Goal: Task Accomplishment & Management: Manage account settings

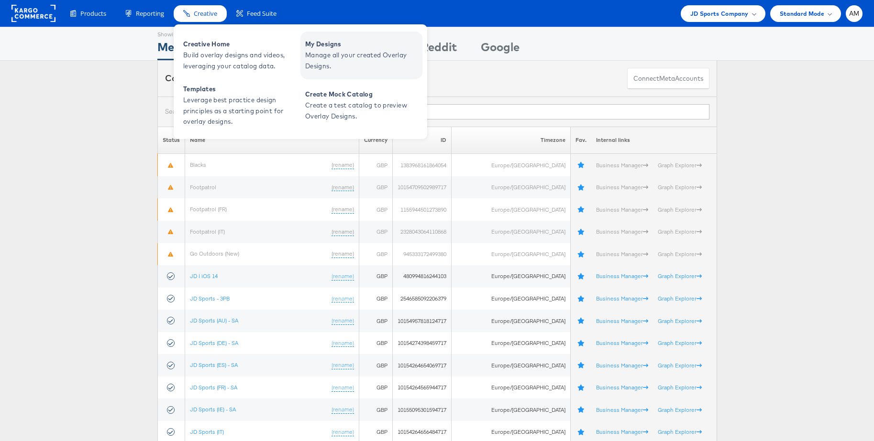
click at [346, 59] on span "Manage all your created Overlay Designs." at bounding box center [362, 61] width 115 height 22
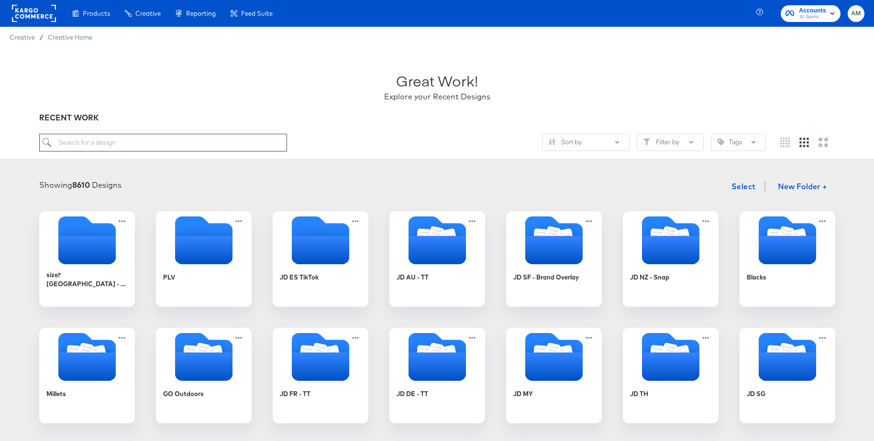
click at [131, 139] on input "search" at bounding box center [163, 143] width 248 height 18
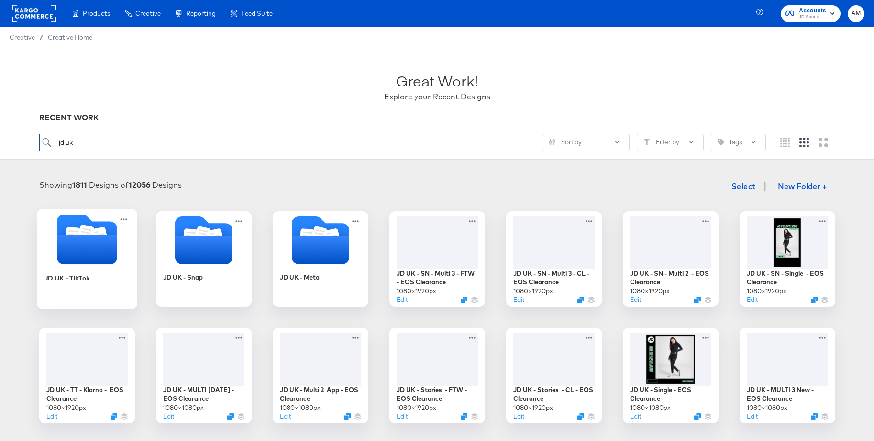
type input "jd uk"
click at [82, 238] on icon "Folder" at bounding box center [86, 250] width 60 height 30
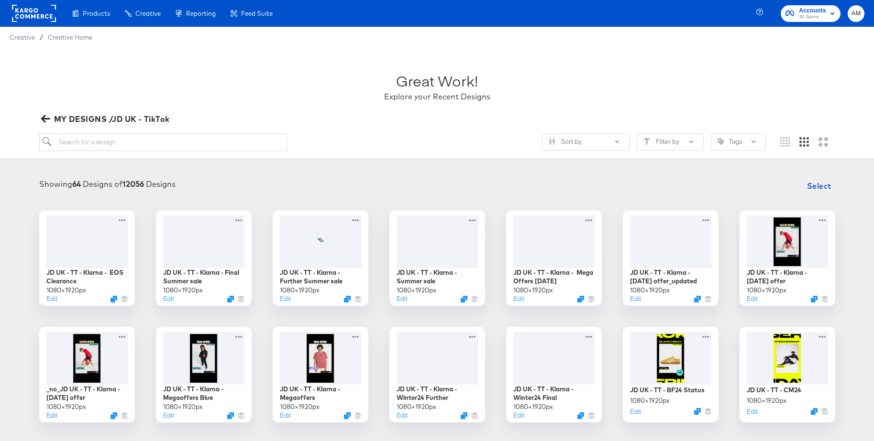
click at [45, 114] on icon "button" at bounding box center [45, 118] width 9 height 9
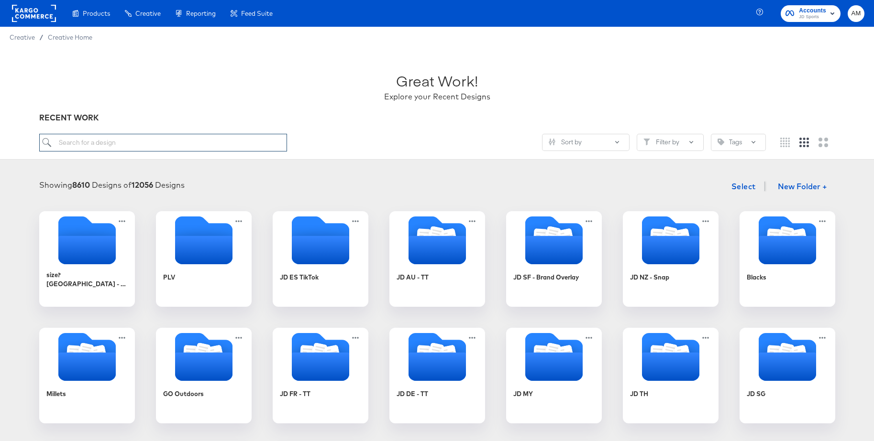
click at [83, 139] on input "search" at bounding box center [163, 143] width 248 height 18
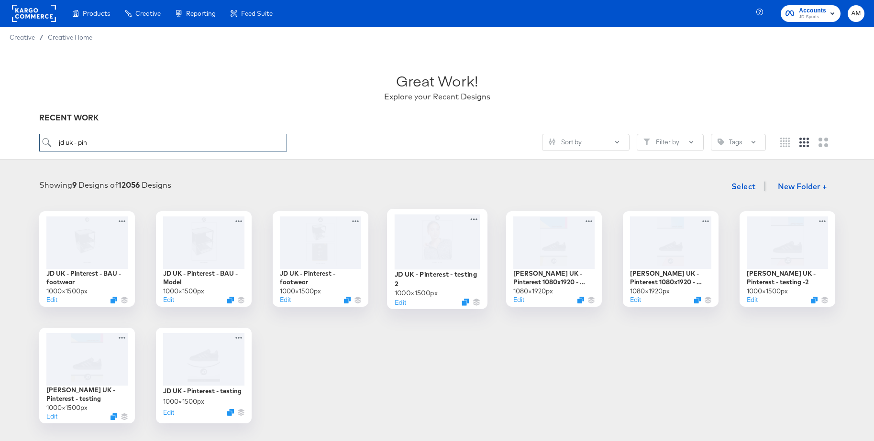
type input "jd uk - pin"
click at [431, 238] on div at bounding box center [437, 241] width 86 height 55
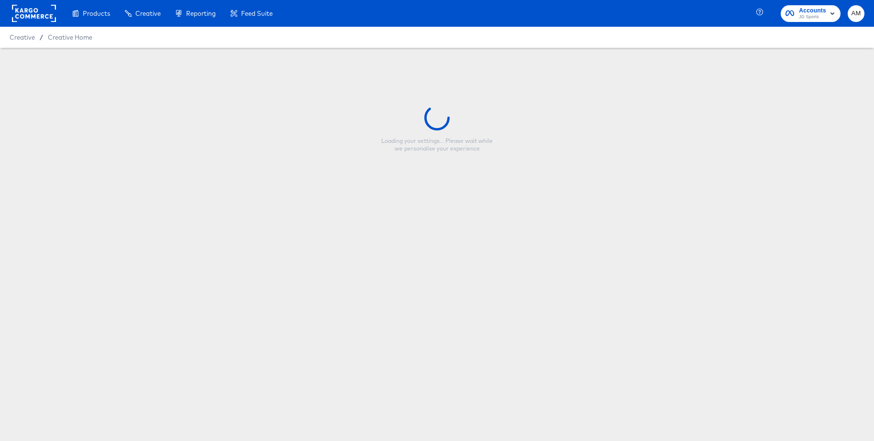
type input "JD UK - Pinterest - testing 2"
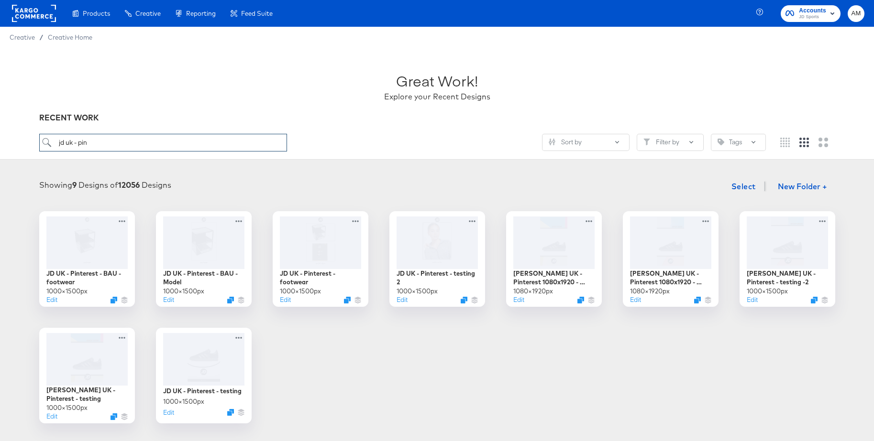
click at [113, 142] on input "jd uk - pin" at bounding box center [163, 143] width 248 height 18
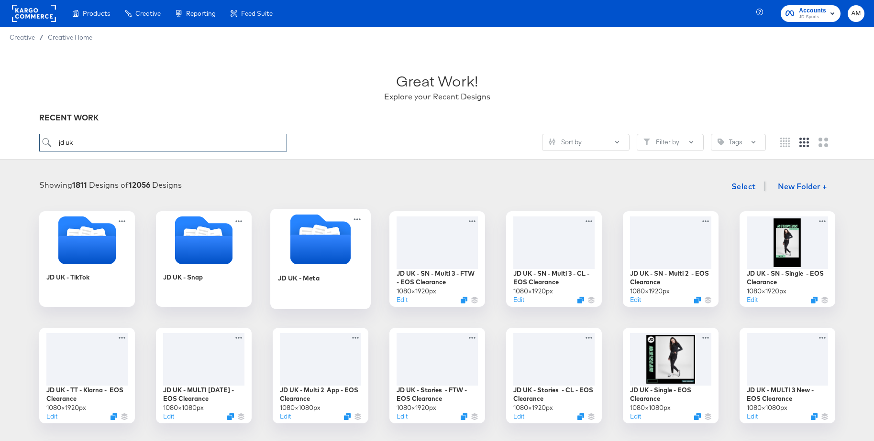
type input "jd uk"
click at [311, 246] on icon "Folder" at bounding box center [320, 250] width 60 height 30
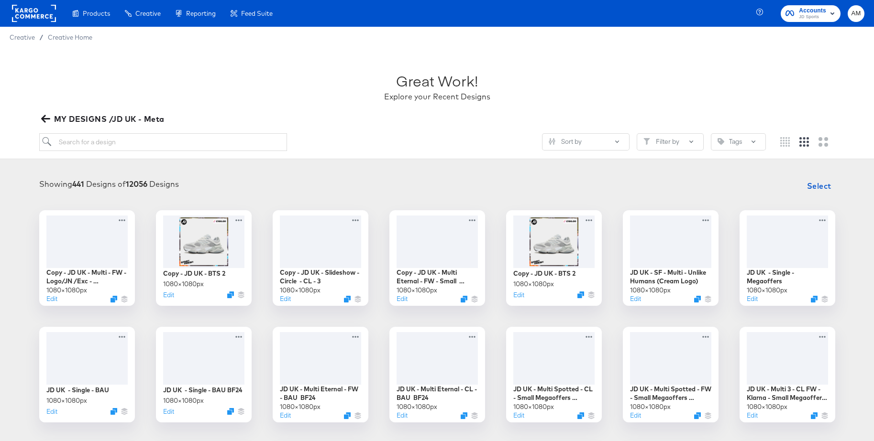
click at [48, 118] on icon "button" at bounding box center [45, 119] width 9 height 8
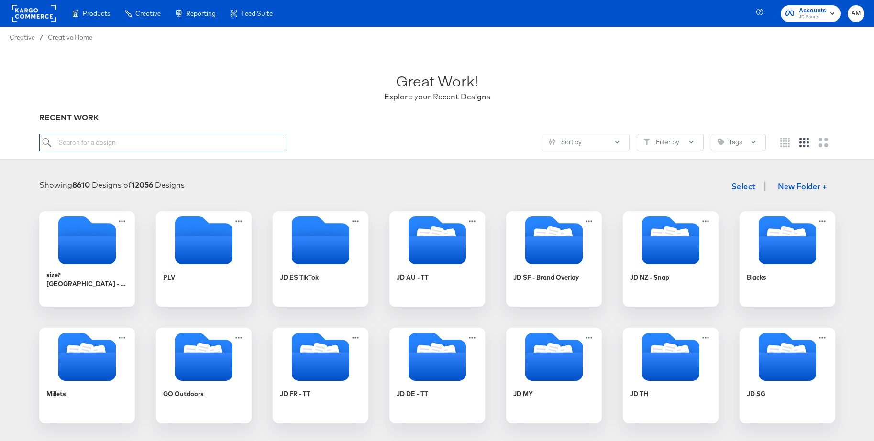
click at [87, 143] on input "search" at bounding box center [163, 143] width 248 height 18
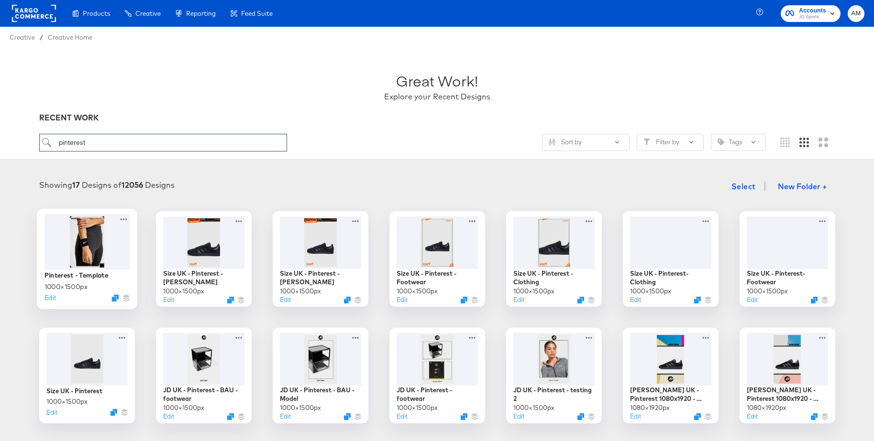
type input "pinterest"
click at [81, 212] on div "Pinterest - Template 1000 × 1500 px Edit" at bounding box center [87, 259] width 100 height 100
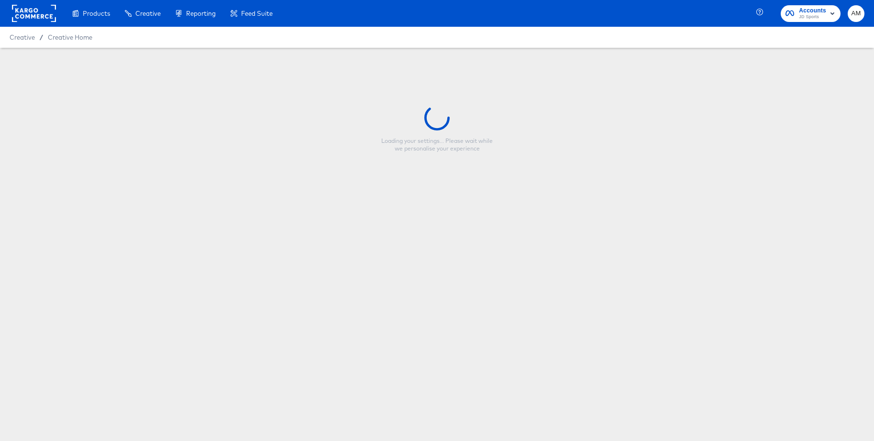
type input "Pinterest - Template"
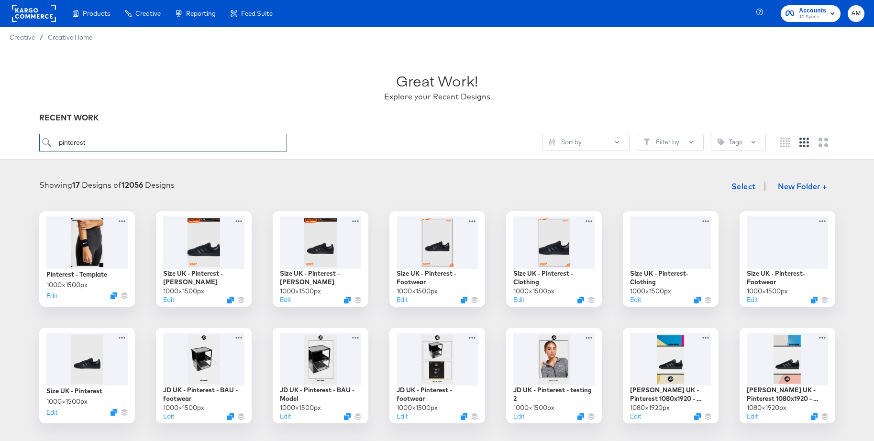
drag, startPoint x: 85, startPoint y: 145, endPoint x: 40, endPoint y: 144, distance: 45.0
click at [40, 144] on input "pinterest" at bounding box center [163, 143] width 248 height 18
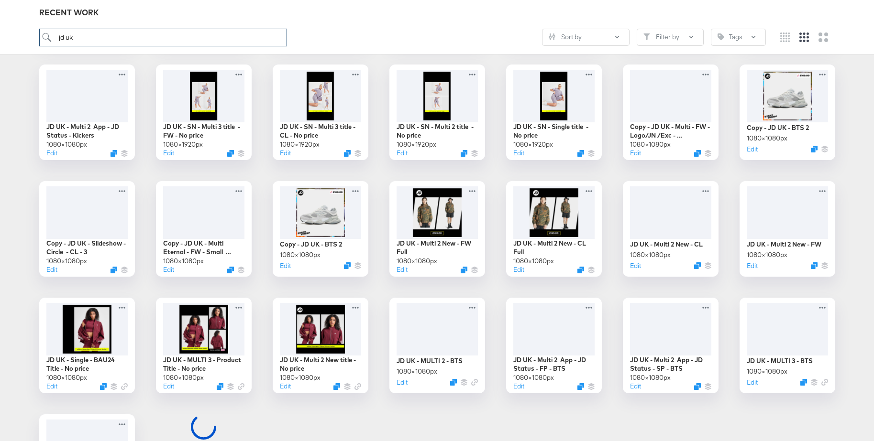
scroll to position [616, 0]
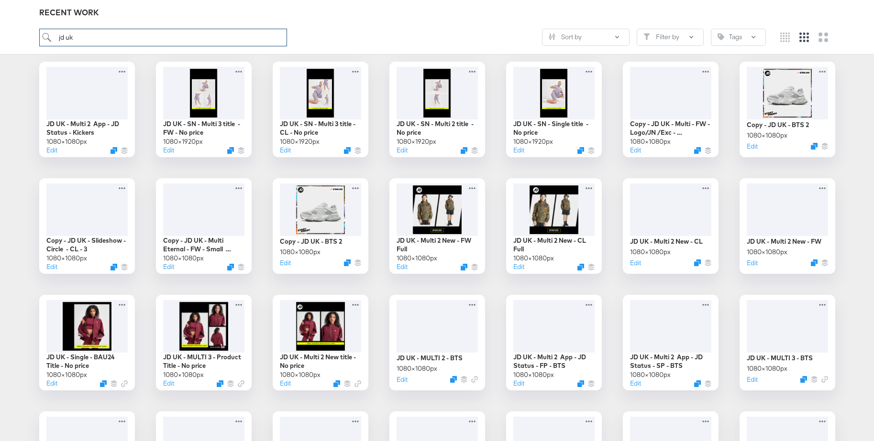
drag, startPoint x: 86, startPoint y: 40, endPoint x: 34, endPoint y: 37, distance: 51.7
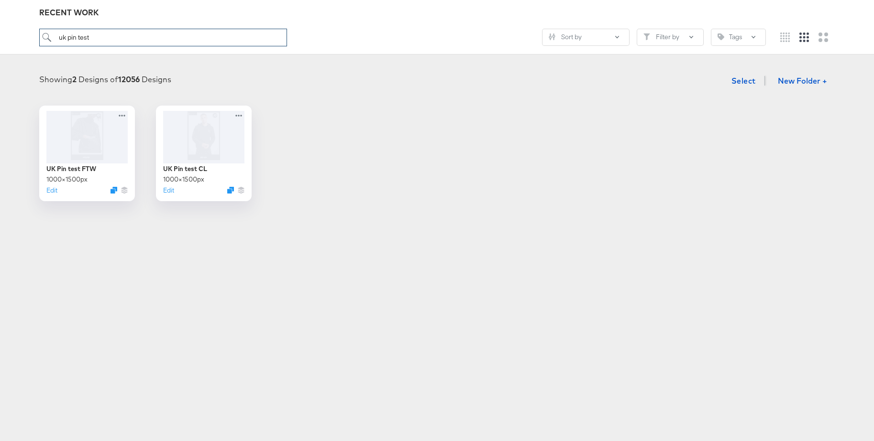
drag, startPoint x: 104, startPoint y: 41, endPoint x: 42, endPoint y: 36, distance: 62.4
click at [42, 36] on input "uk pin test" at bounding box center [163, 38] width 248 height 18
type input "uk pin test"
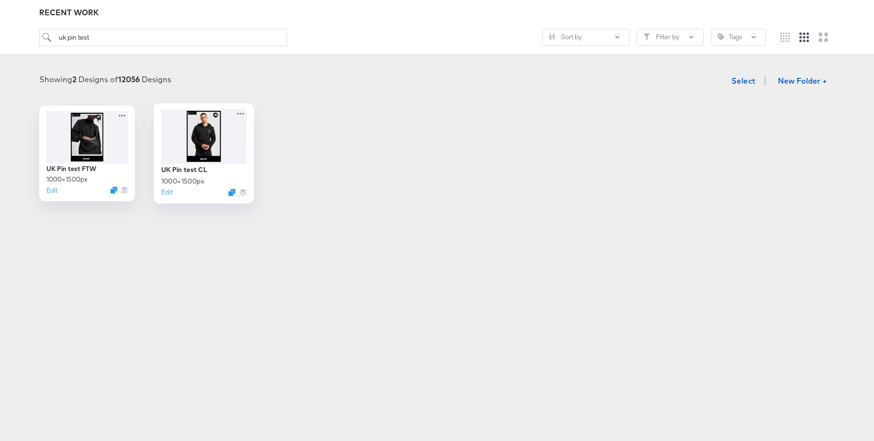
click at [201, 133] on div at bounding box center [204, 136] width 86 height 55
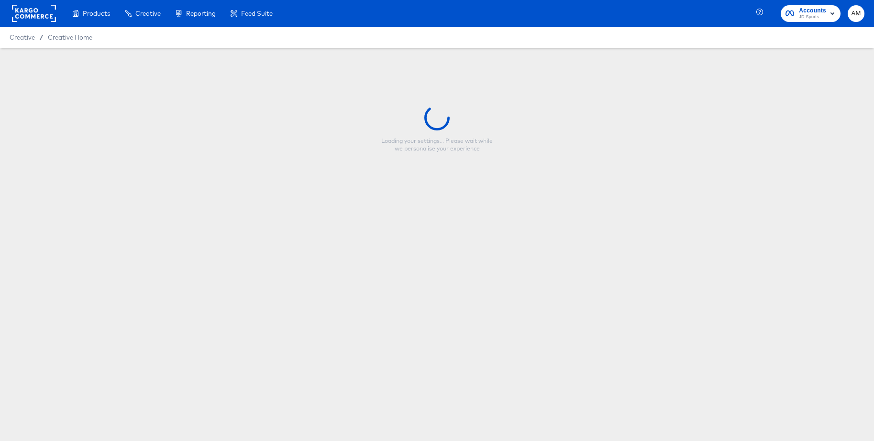
type input "UK Pin test CL"
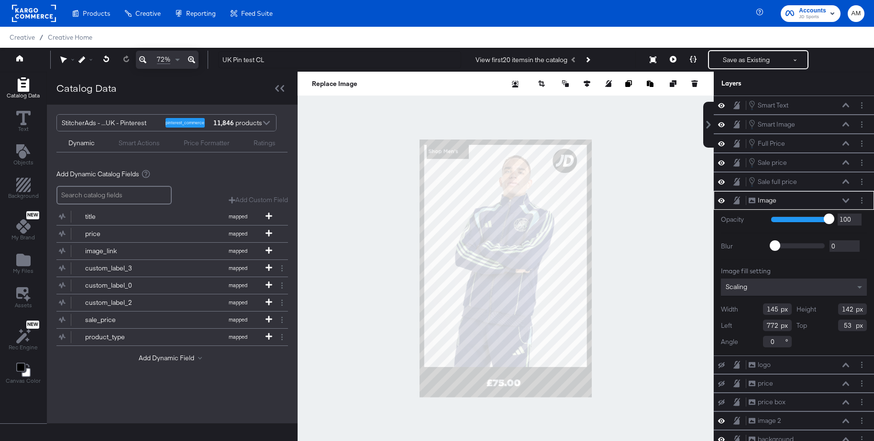
click at [28, 16] on rect at bounding box center [34, 13] width 44 height 17
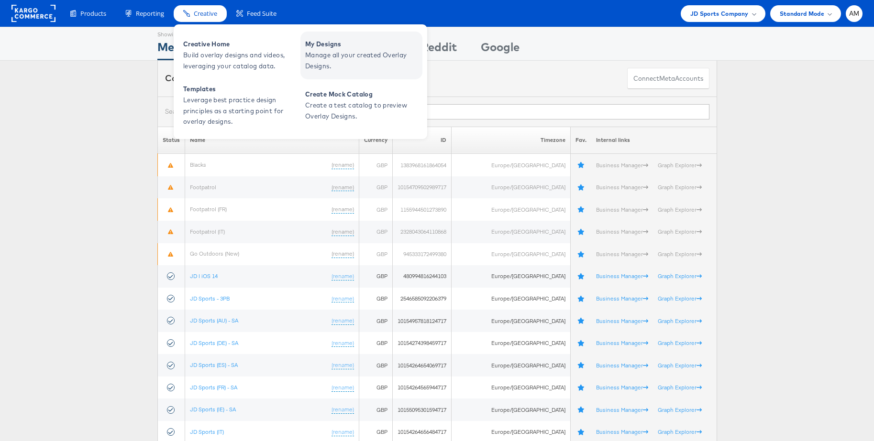
click at [317, 56] on span "Manage all your created Overlay Designs." at bounding box center [362, 61] width 115 height 22
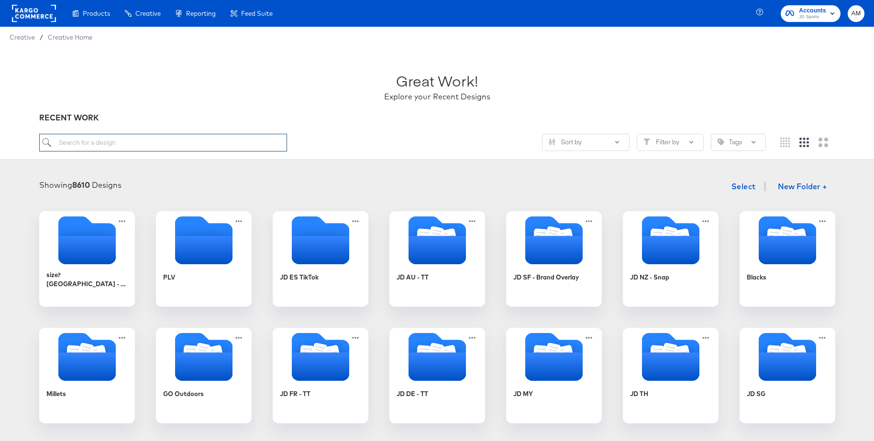
click at [78, 143] on input "search" at bounding box center [163, 143] width 248 height 18
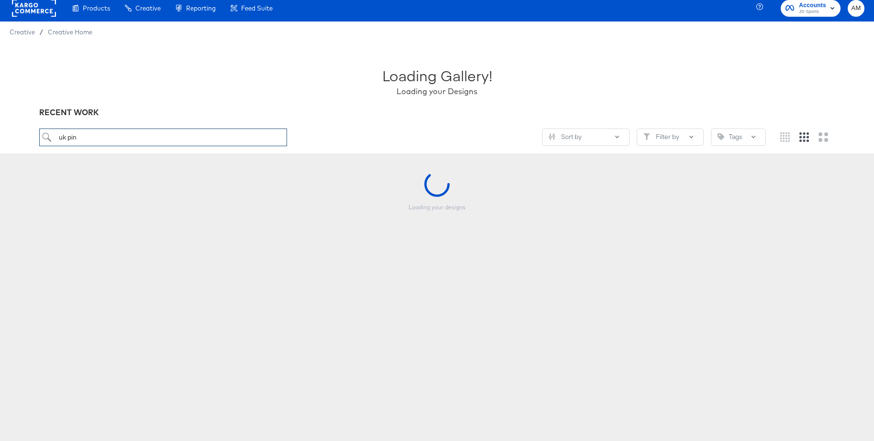
scroll to position [8, 0]
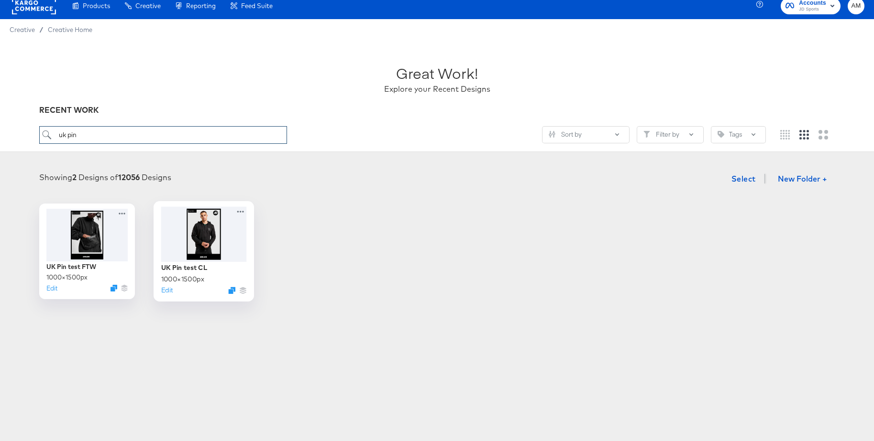
type input "uk pin"
click at [216, 240] on div at bounding box center [204, 234] width 86 height 55
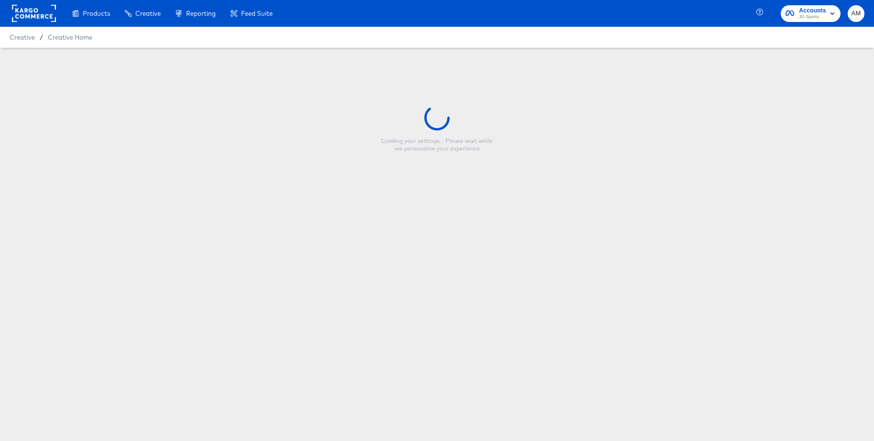
type input "UK Pin test CL"
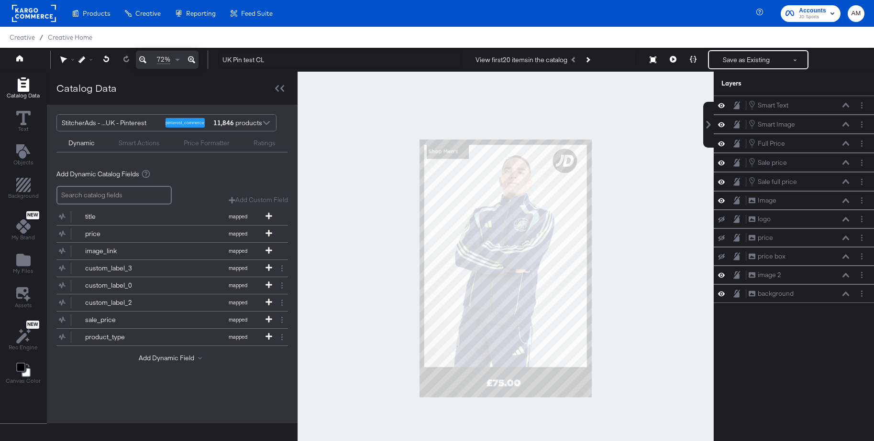
click at [630, 118] on div at bounding box center [505, 269] width 416 height 394
click at [673, 61] on icon at bounding box center [672, 59] width 7 height 7
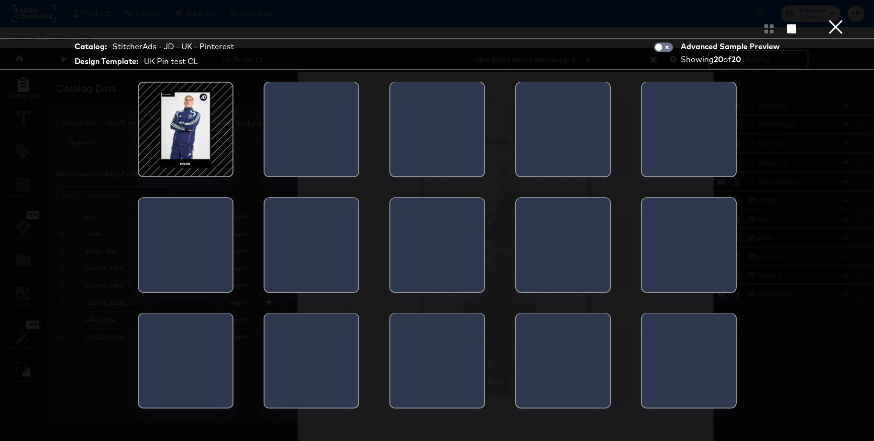
click at [197, 116] on div at bounding box center [185, 129] width 81 height 81
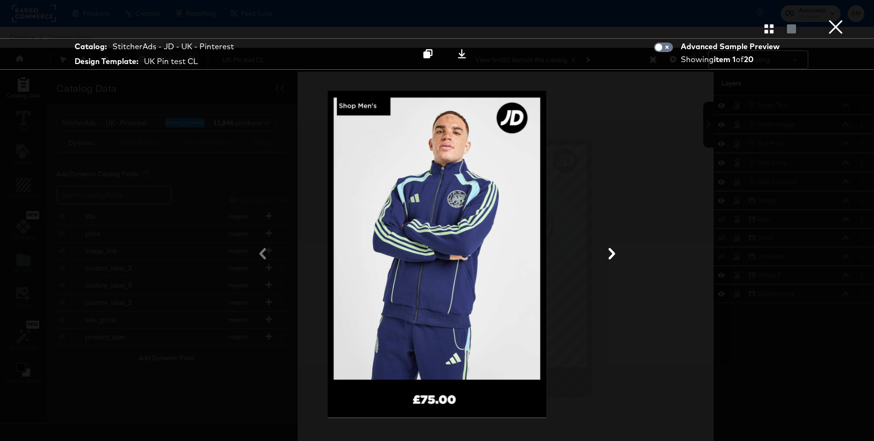
click at [611, 252] on icon at bounding box center [611, 253] width 7 height 11
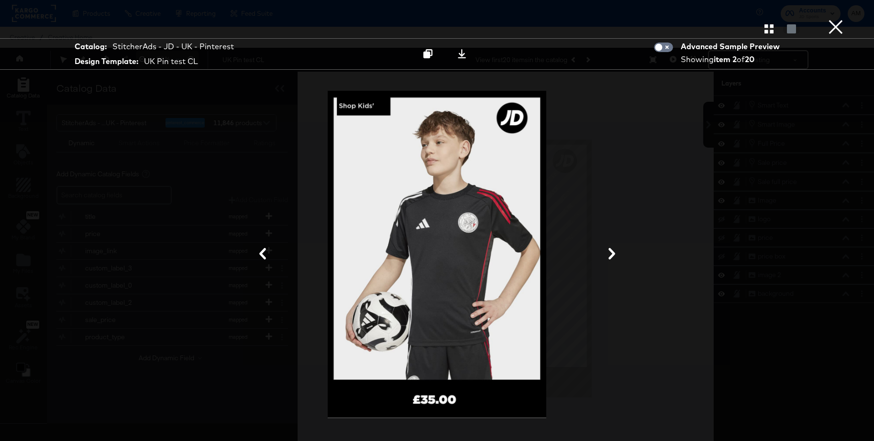
click at [611, 252] on icon at bounding box center [611, 253] width 7 height 11
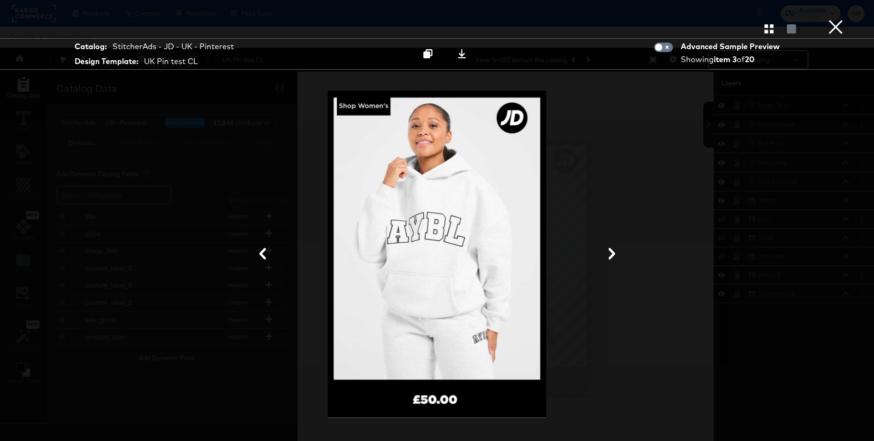
click at [839, 19] on button "×" at bounding box center [835, 9] width 19 height 19
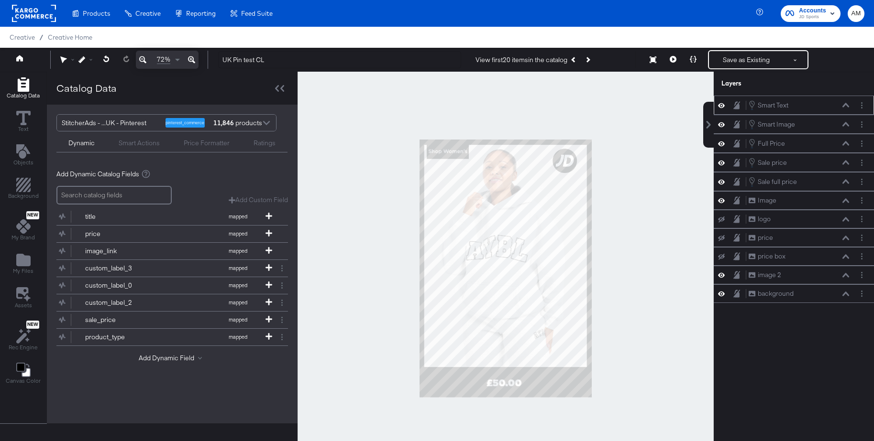
click at [846, 108] on div "Smart Text Smart Text" at bounding box center [798, 105] width 101 height 11
click at [844, 104] on icon at bounding box center [845, 105] width 7 height 4
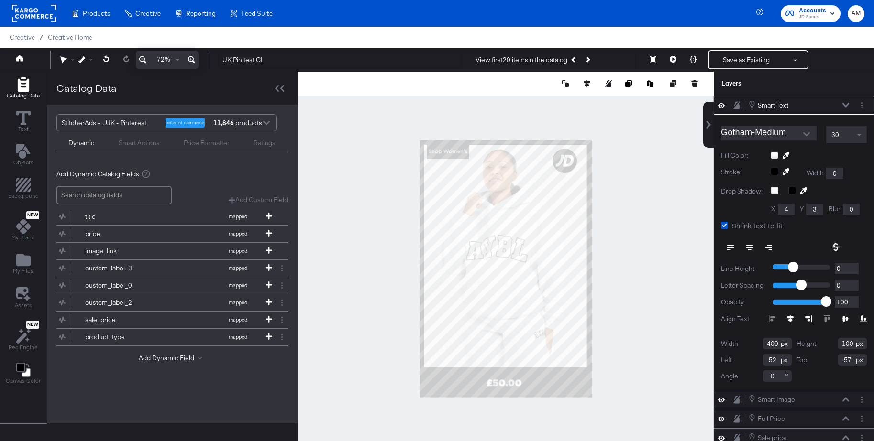
click at [845, 103] on icon at bounding box center [845, 105] width 7 height 5
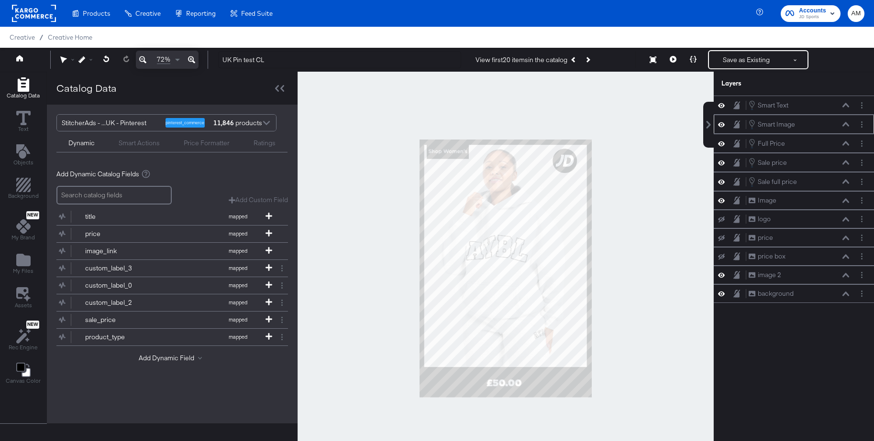
click at [845, 125] on icon at bounding box center [845, 124] width 7 height 5
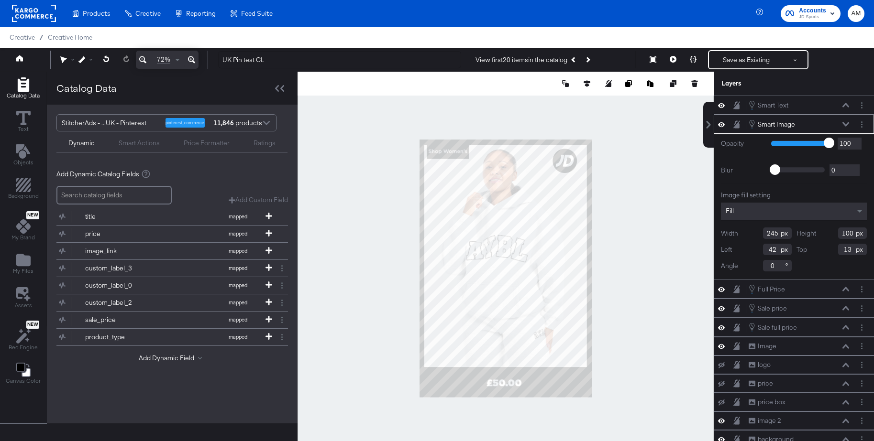
click at [845, 125] on icon at bounding box center [845, 124] width 7 height 4
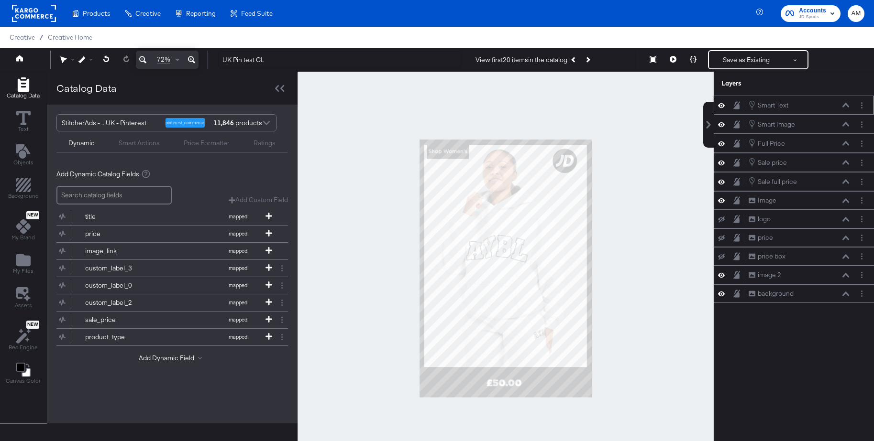
click at [843, 106] on icon at bounding box center [845, 105] width 7 height 5
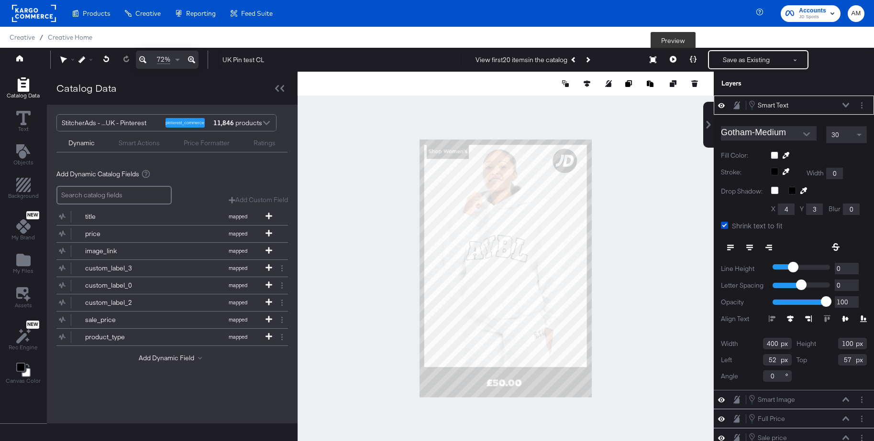
click at [671, 59] on icon at bounding box center [672, 59] width 7 height 7
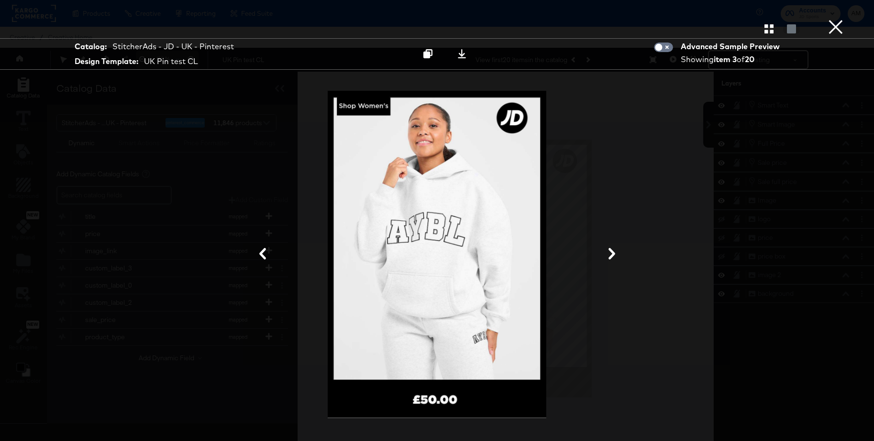
click at [262, 251] on icon at bounding box center [262, 253] width 7 height 11
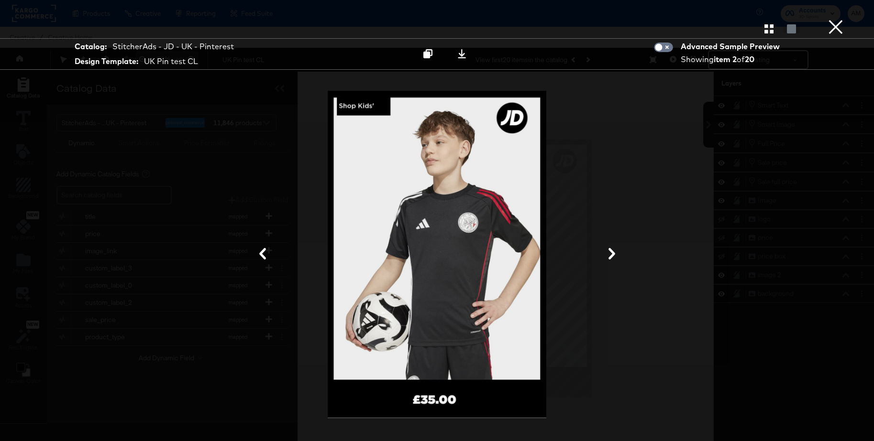
click at [262, 251] on icon at bounding box center [262, 253] width 7 height 11
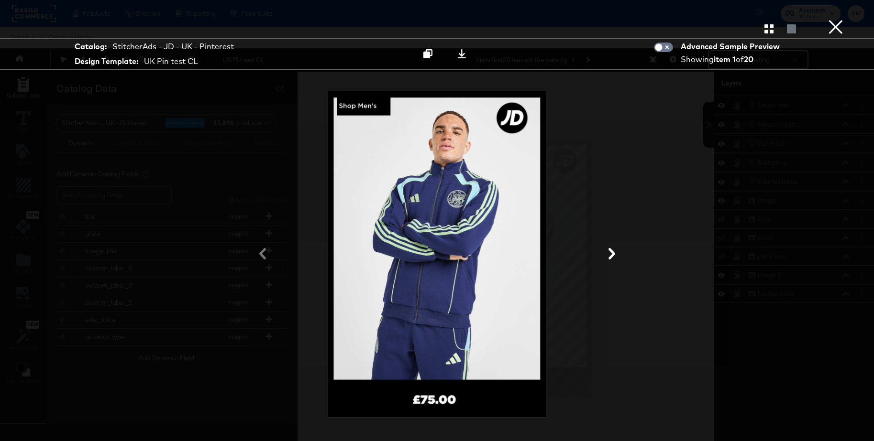
click at [835, 19] on button "×" at bounding box center [835, 9] width 19 height 19
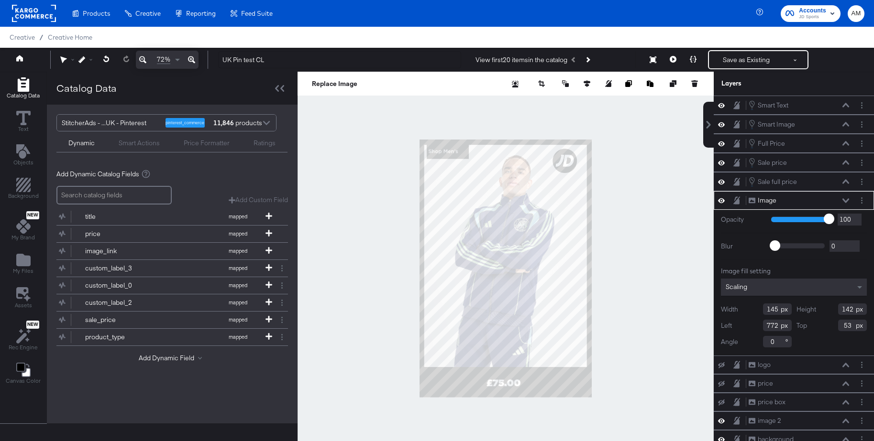
click at [646, 166] on div at bounding box center [505, 269] width 416 height 394
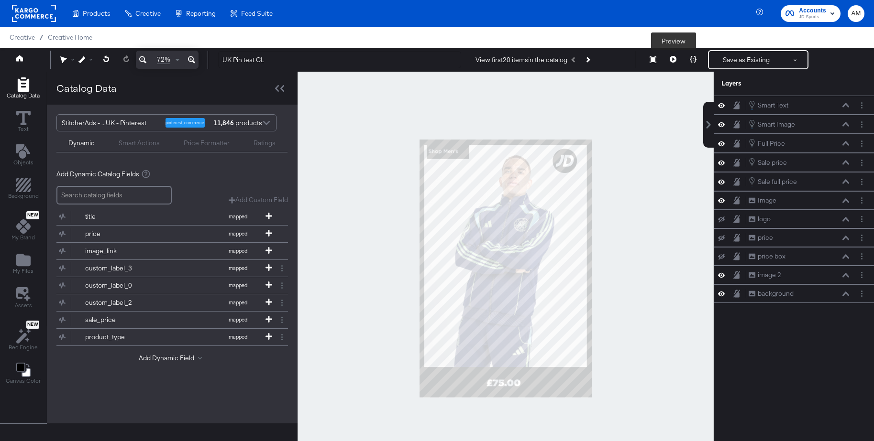
click at [670, 60] on icon at bounding box center [672, 59] width 7 height 7
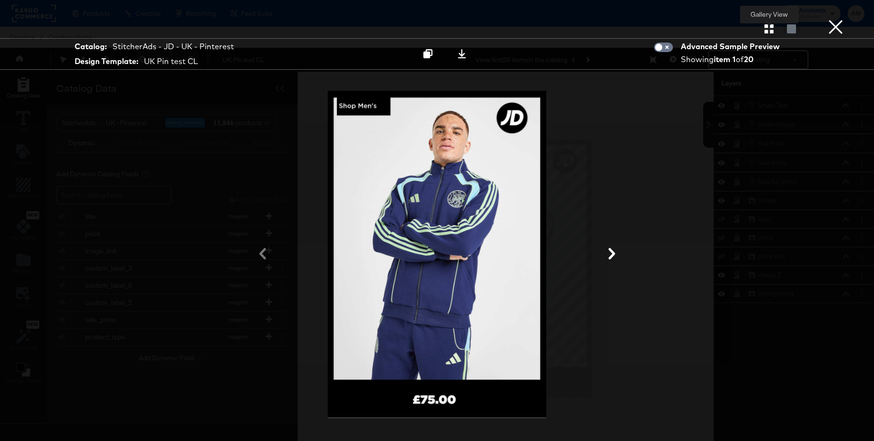
click at [766, 32] on icon "button" at bounding box center [768, 28] width 9 height 9
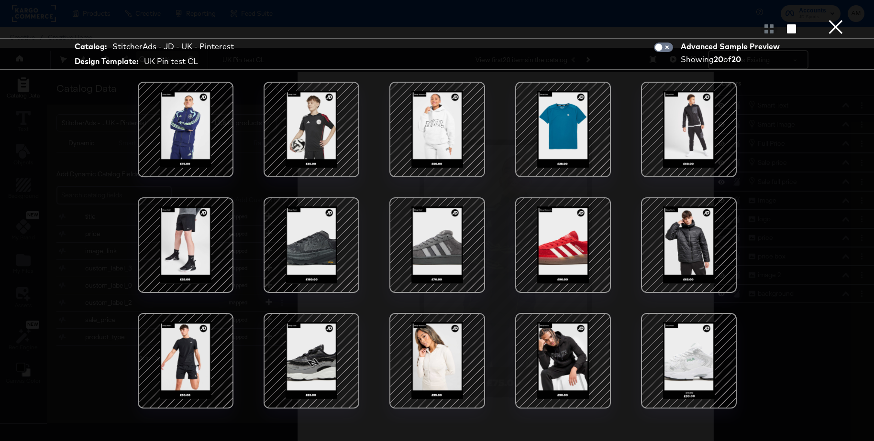
click at [684, 343] on div at bounding box center [688, 360] width 81 height 81
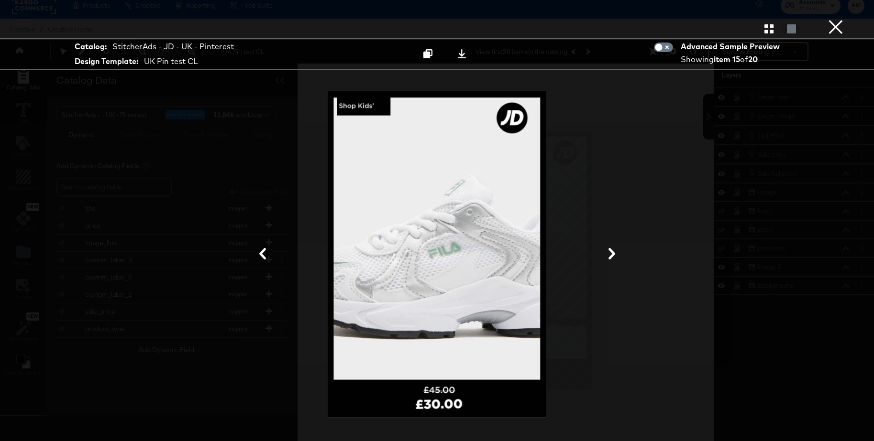
click at [837, 19] on button "×" at bounding box center [835, 9] width 19 height 19
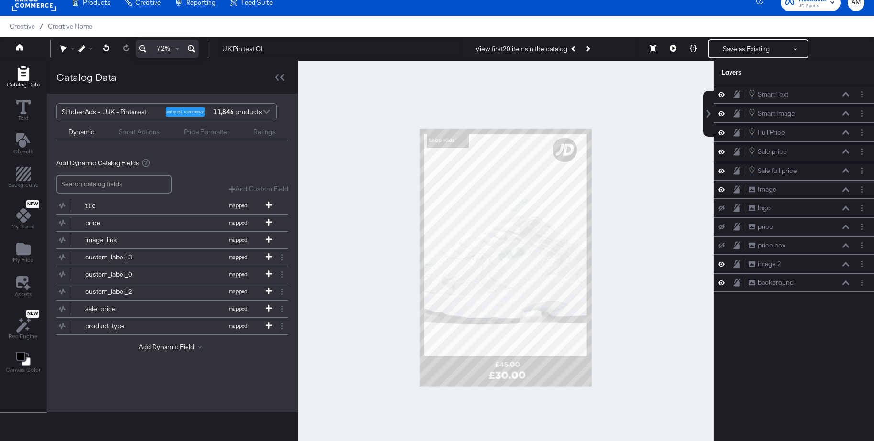
scroll to position [11, 0]
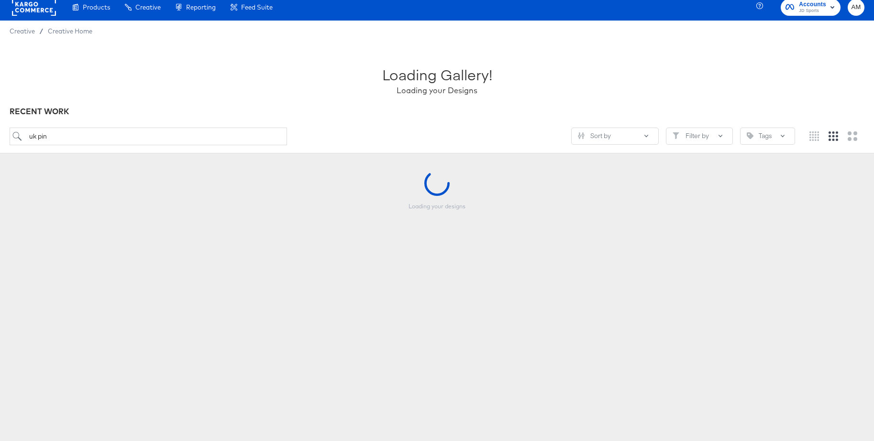
scroll to position [7, 0]
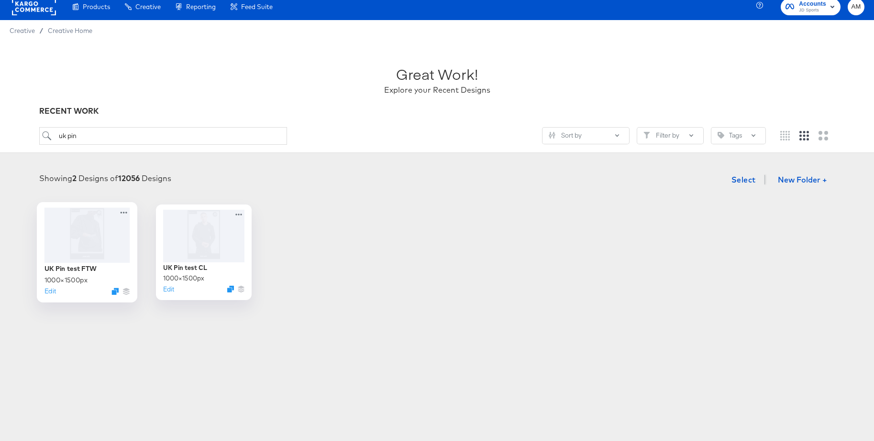
click at [94, 228] on div at bounding box center [87, 235] width 86 height 55
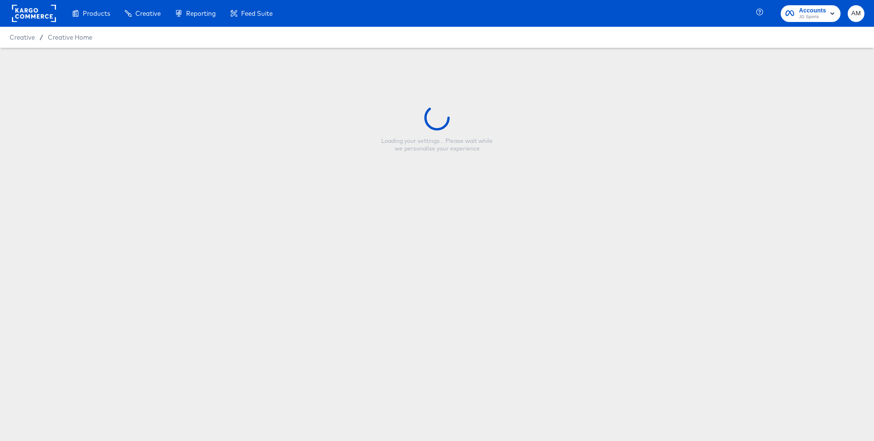
type input "UK Pin test FTW"
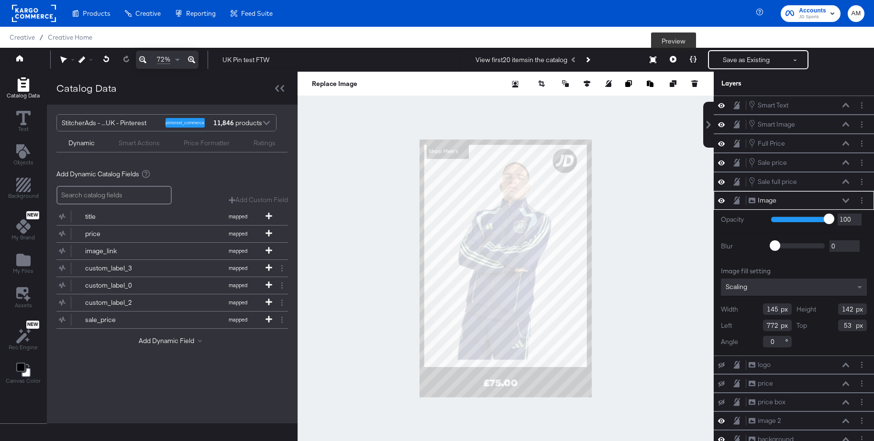
click at [674, 60] on icon at bounding box center [672, 59] width 7 height 7
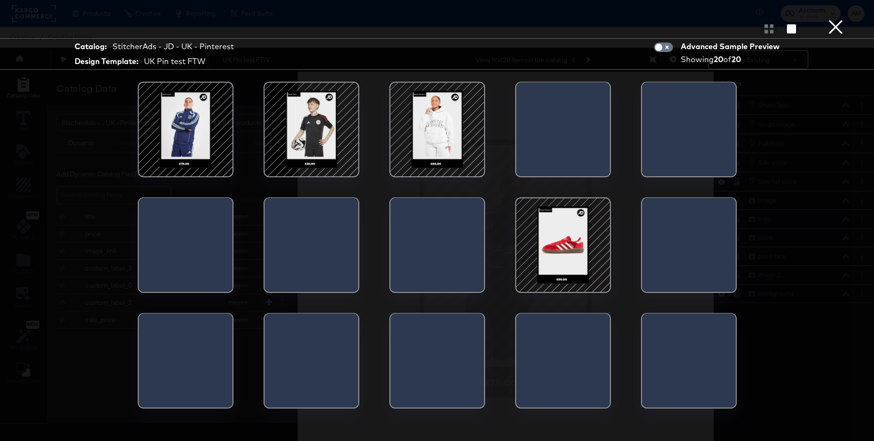
click at [566, 240] on div at bounding box center [562, 245] width 81 height 81
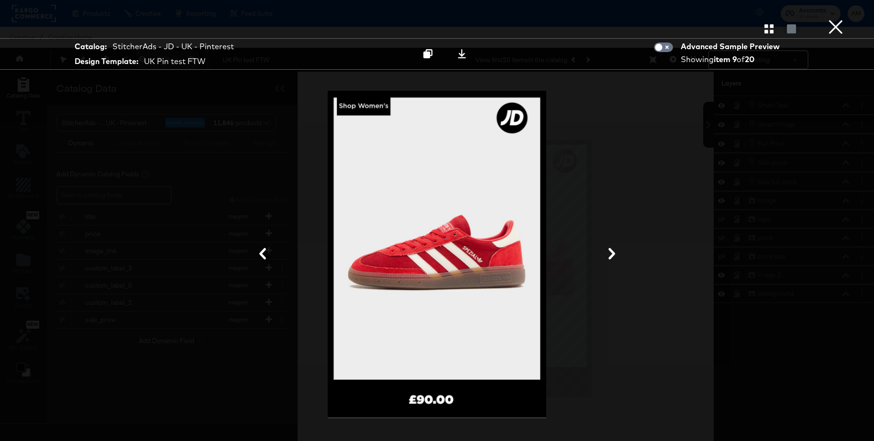
scroll to position [4, 0]
click at [834, 19] on button "×" at bounding box center [835, 9] width 19 height 19
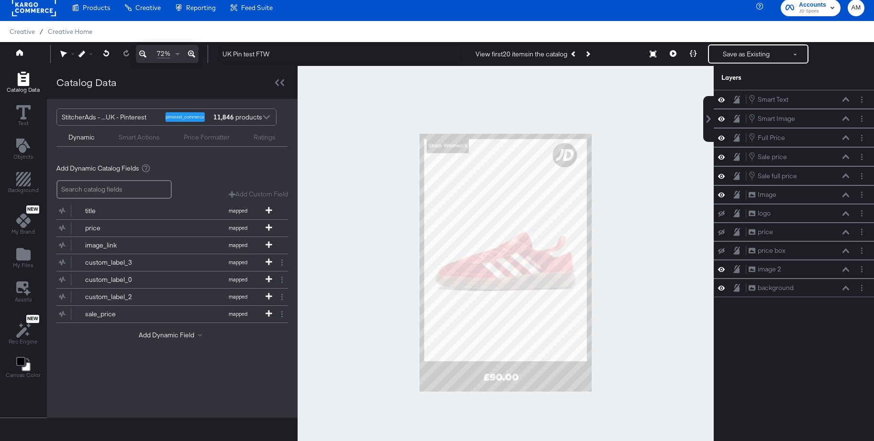
scroll to position [9, 0]
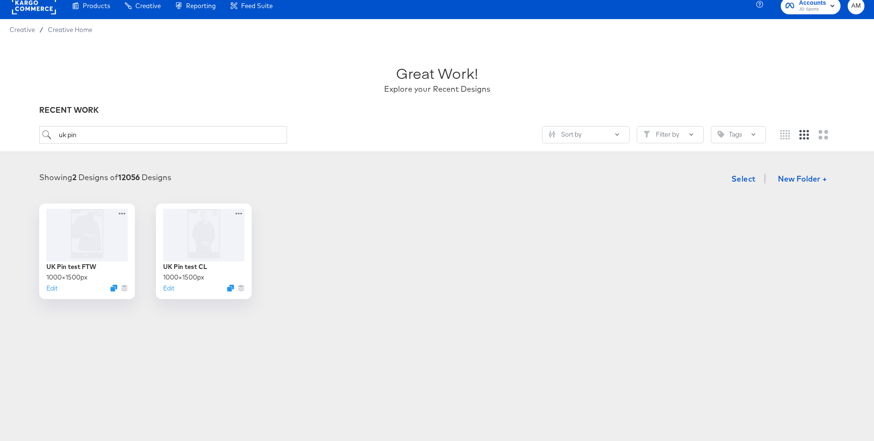
scroll to position [6, 0]
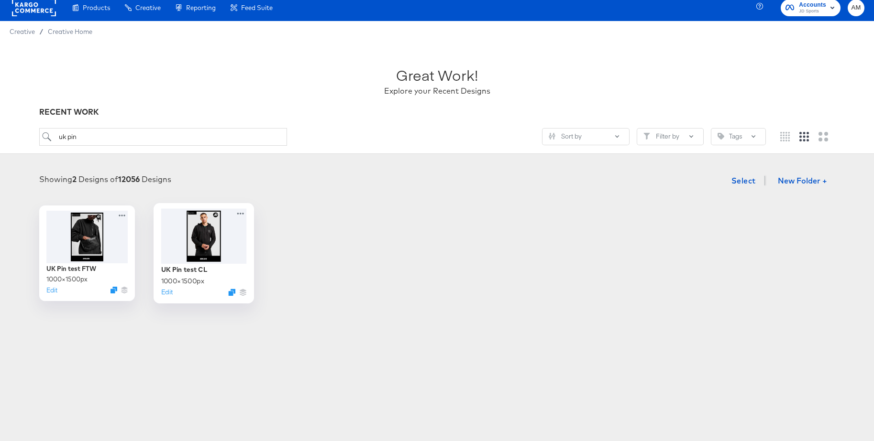
click at [198, 240] on div at bounding box center [204, 235] width 86 height 55
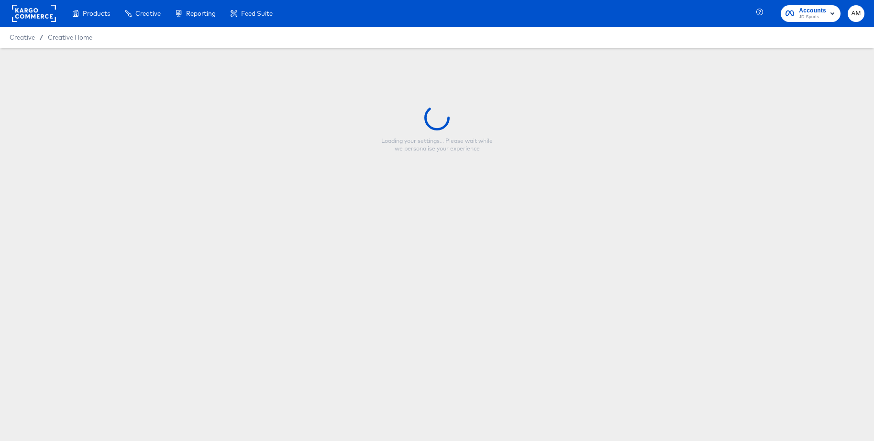
type input "UK Pin test CL"
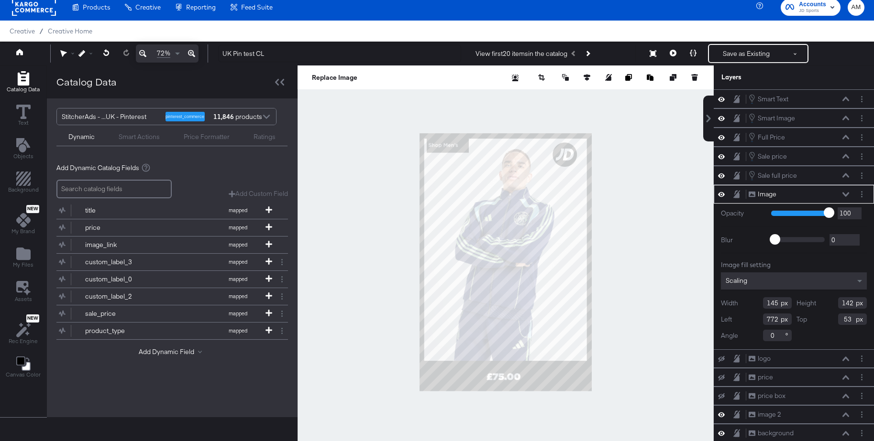
scroll to position [12, 0]
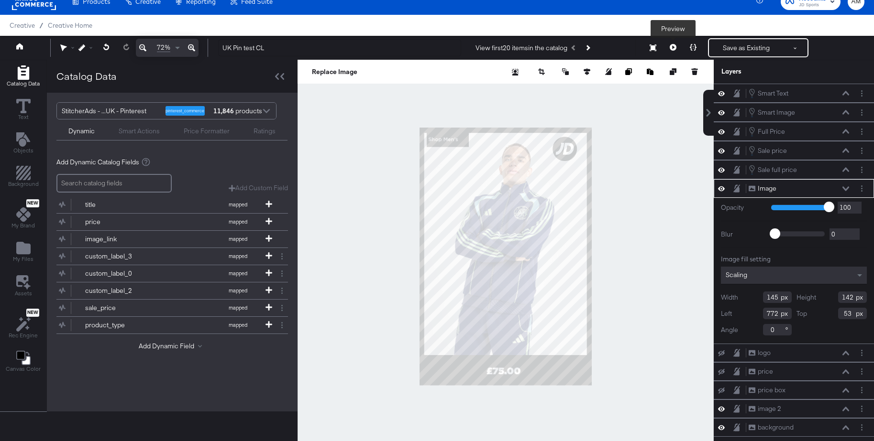
click at [674, 48] on icon at bounding box center [672, 47] width 7 height 7
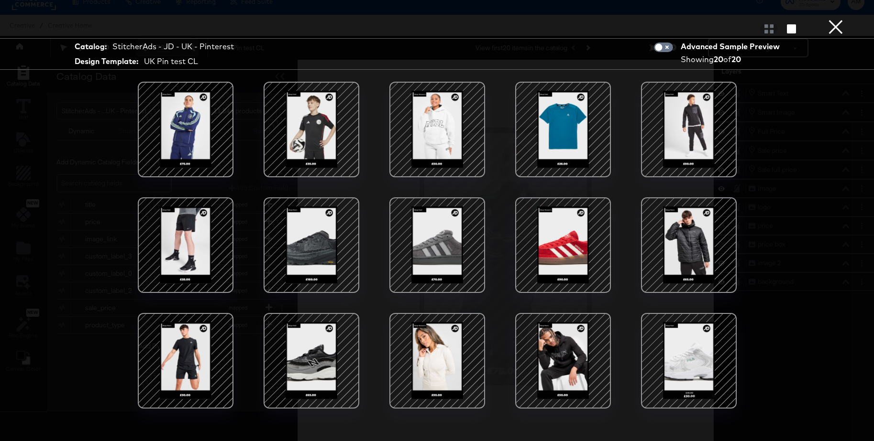
click at [677, 240] on div at bounding box center [688, 245] width 81 height 81
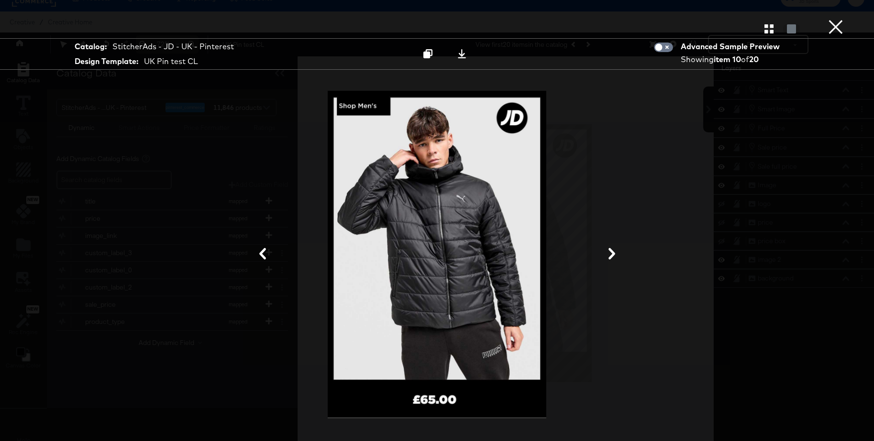
click at [834, 19] on button "×" at bounding box center [835, 9] width 19 height 19
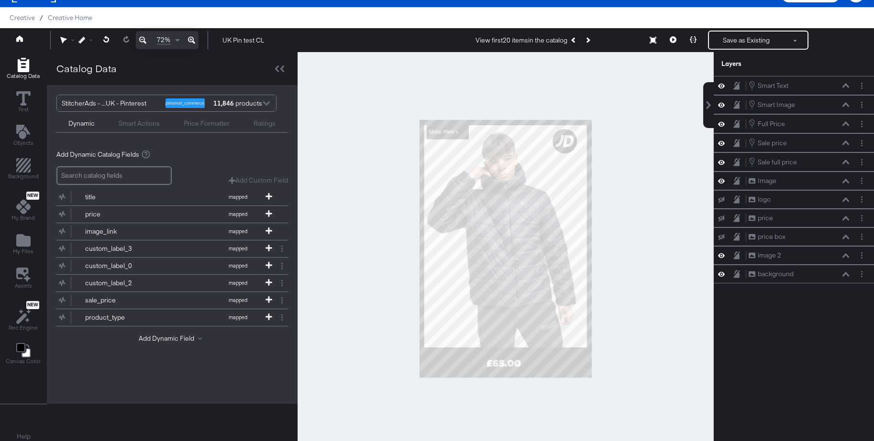
scroll to position [0, 0]
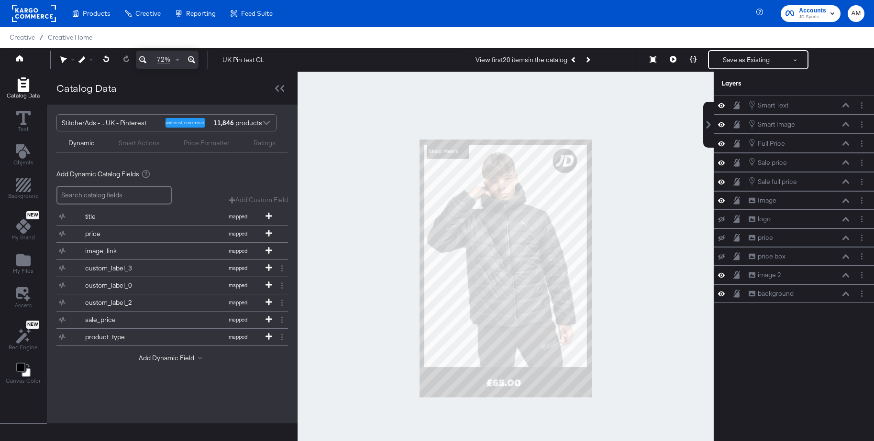
click at [33, 12] on rect at bounding box center [34, 13] width 44 height 17
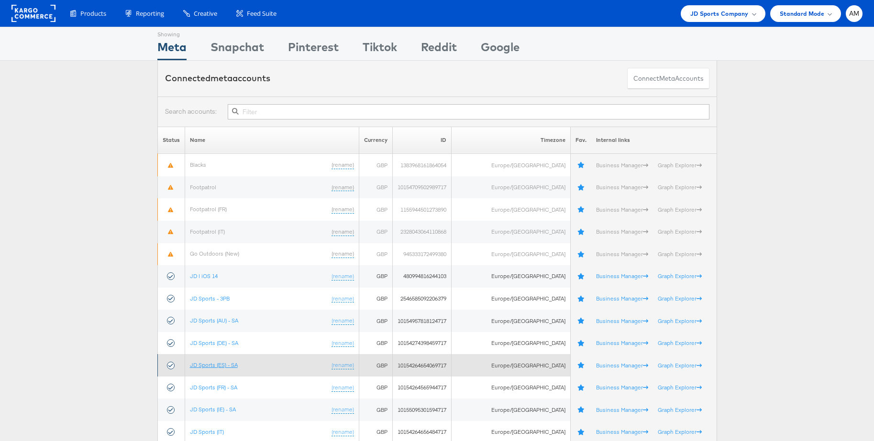
drag, startPoint x: 219, startPoint y: 363, endPoint x: 225, endPoint y: 360, distance: 6.9
click at [219, 363] on link "JD Sports (ES) - SA" at bounding box center [214, 364] width 48 height 7
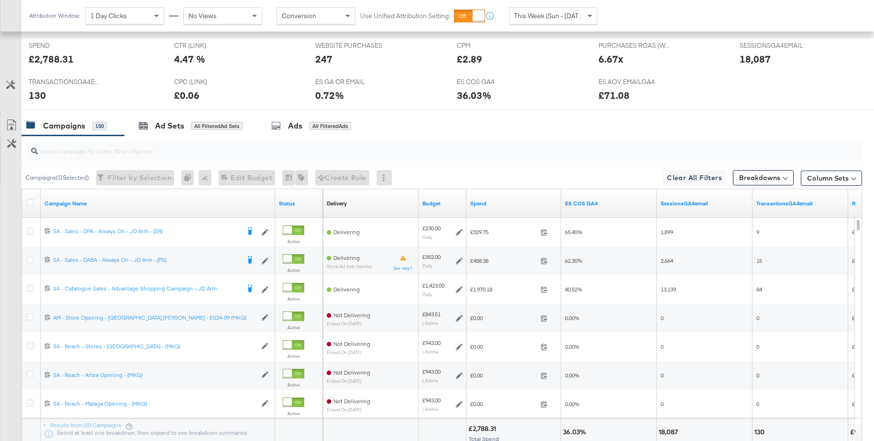
scroll to position [422, 0]
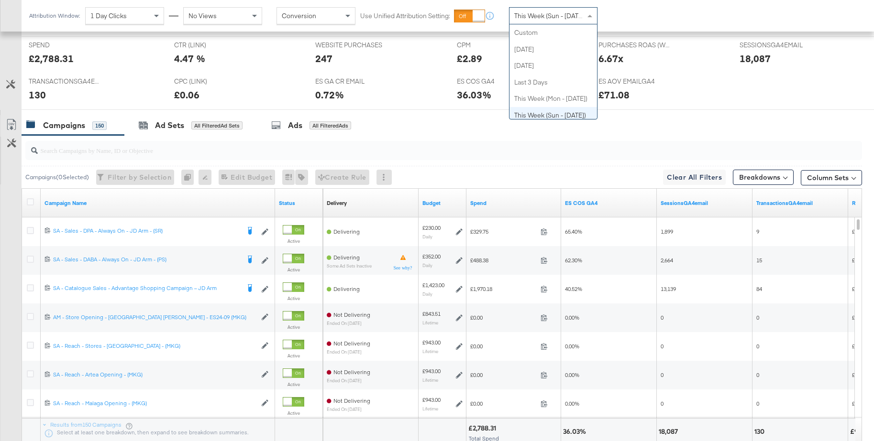
click at [534, 17] on span "This Week (Sun - [DATE])" at bounding box center [550, 15] width 72 height 9
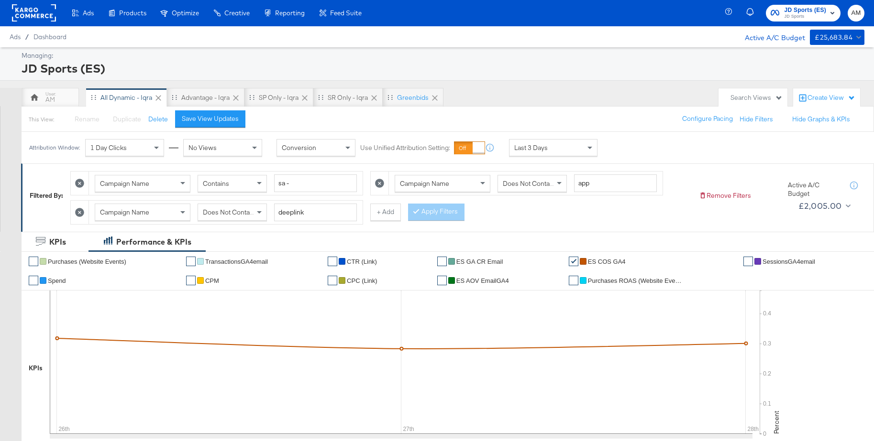
scroll to position [1, 0]
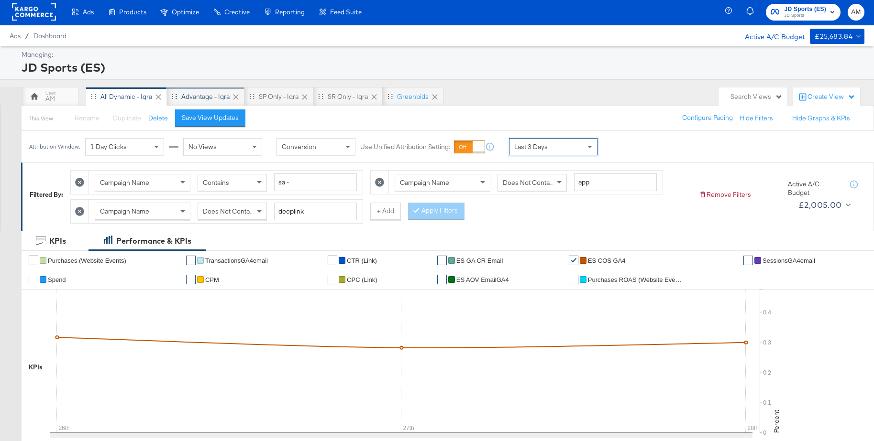
click at [203, 99] on div "Advantage - Iqra" at bounding box center [205, 96] width 48 height 9
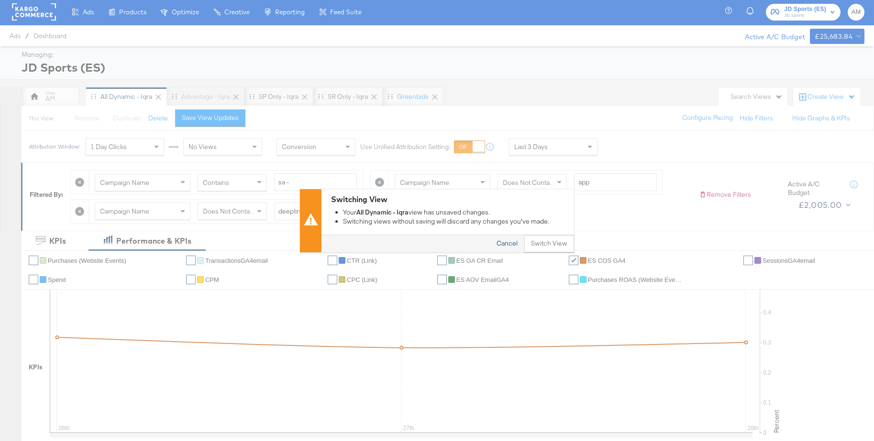
click at [507, 251] on button "Cancel" at bounding box center [507, 243] width 34 height 17
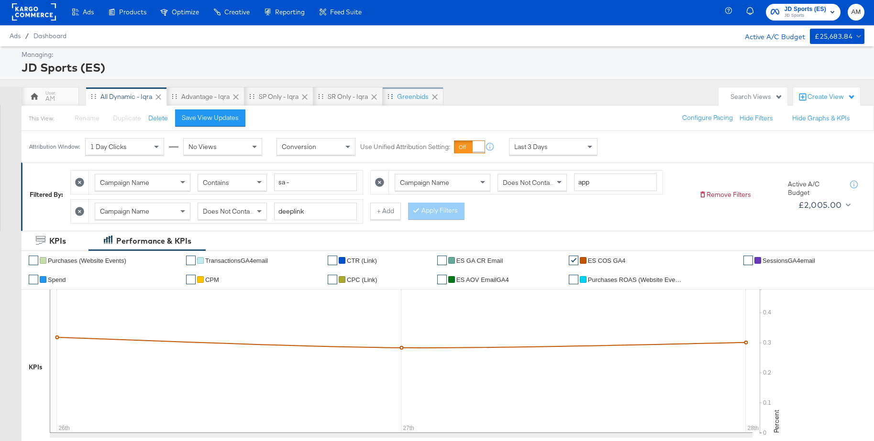
click at [395, 92] on div "Greenbids" at bounding box center [413, 96] width 61 height 19
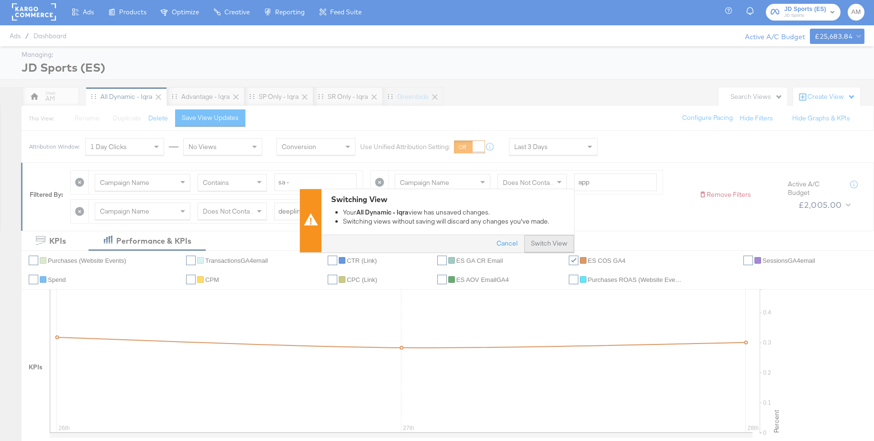
click at [559, 248] on button "Switch View" at bounding box center [549, 243] width 50 height 17
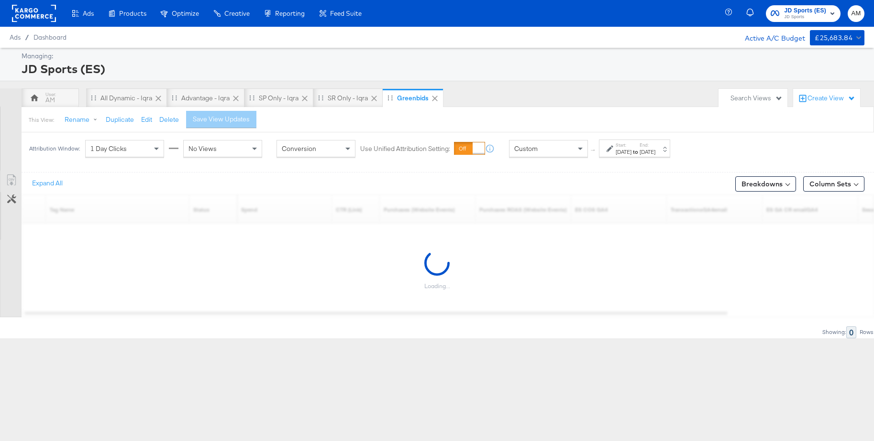
click at [631, 153] on div "[DATE]" at bounding box center [623, 152] width 16 height 8
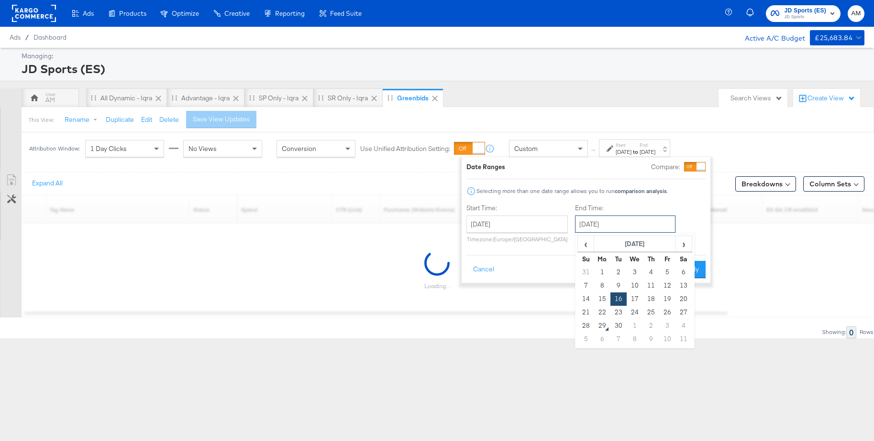
click at [601, 229] on input "[DATE]" at bounding box center [625, 224] width 100 height 17
click at [587, 325] on td "28" at bounding box center [586, 325] width 16 height 13
type input "[DATE]"
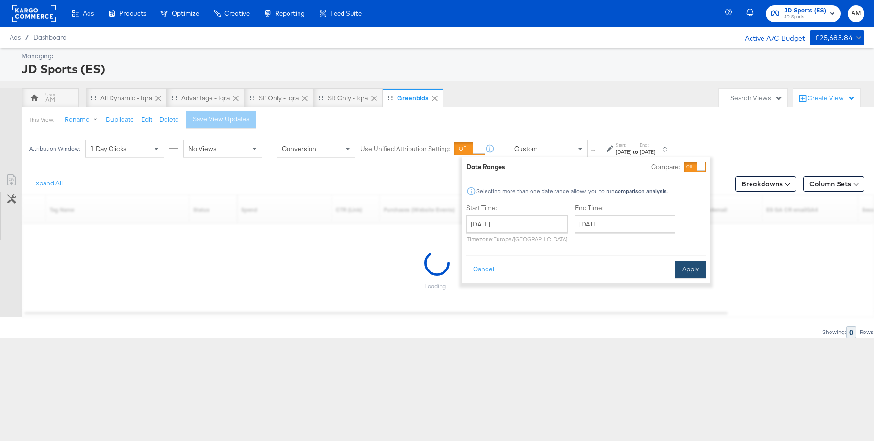
click at [694, 270] on button "Apply" at bounding box center [690, 269] width 30 height 17
